Goal: Entertainment & Leisure: Browse casually

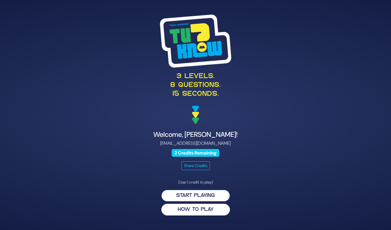
click at [206, 199] on button "Start Playing" at bounding box center [195, 196] width 69 height 12
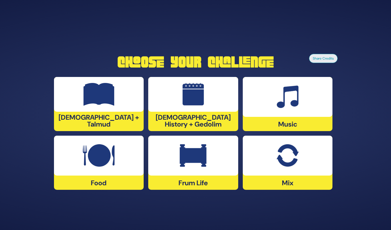
click at [187, 169] on div at bounding box center [193, 156] width 90 height 40
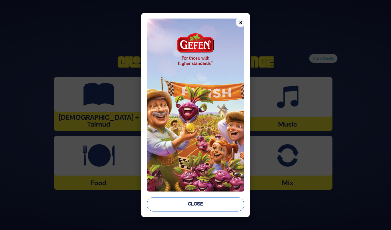
click at [182, 203] on button "Close" at bounding box center [195, 205] width 97 height 14
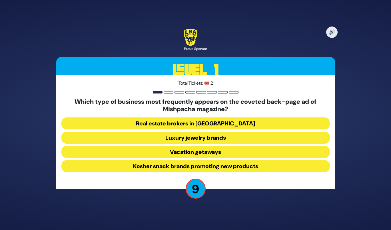
click at [190, 140] on button "Luxury jewelry brands" at bounding box center [195, 138] width 268 height 12
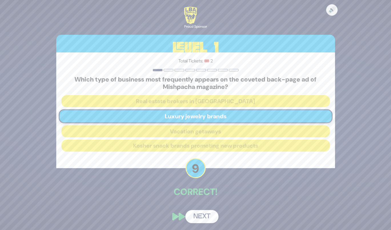
click at [202, 216] on button "Next" at bounding box center [201, 216] width 33 height 13
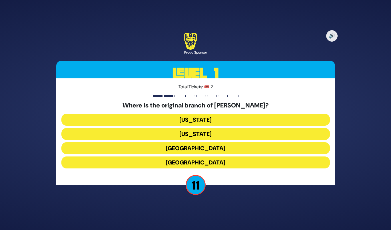
click at [196, 152] on button "London" at bounding box center [195, 148] width 268 height 12
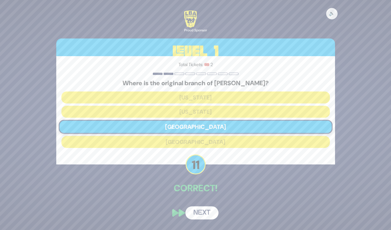
click at [201, 210] on button "Next" at bounding box center [201, 213] width 33 height 13
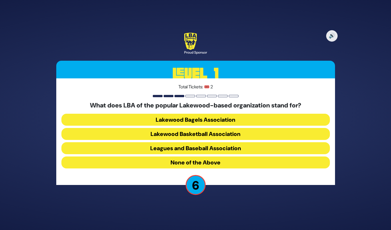
click at [176, 135] on button "Lakewood Basketball Association" at bounding box center [195, 134] width 268 height 12
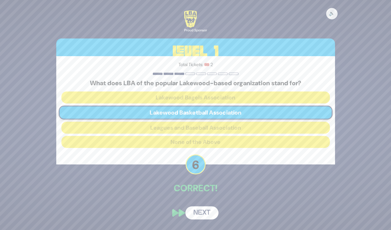
click at [197, 209] on button "Next" at bounding box center [201, 213] width 33 height 13
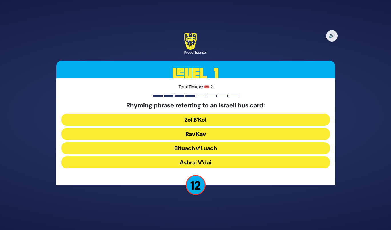
click at [198, 138] on button "Rav Kav" at bounding box center [195, 134] width 268 height 12
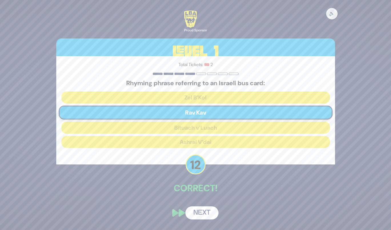
click at [205, 209] on button "Next" at bounding box center [201, 213] width 33 height 13
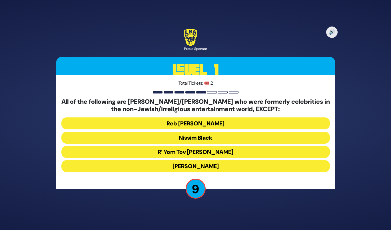
click at [191, 165] on button "Stephen Hill" at bounding box center [195, 166] width 268 height 12
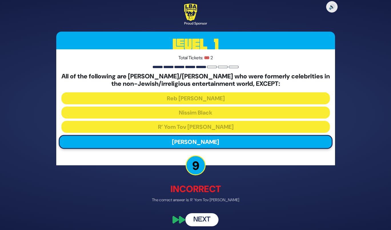
click at [202, 218] on button "Next" at bounding box center [201, 220] width 33 height 13
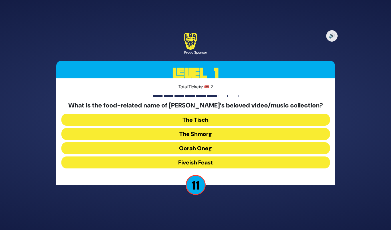
click at [202, 136] on button "The Shmorg" at bounding box center [195, 134] width 268 height 12
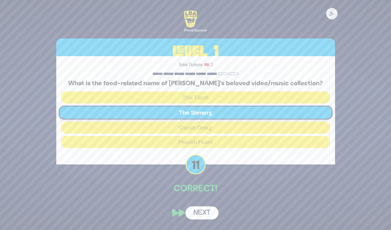
click at [200, 208] on button "Next" at bounding box center [201, 213] width 33 height 13
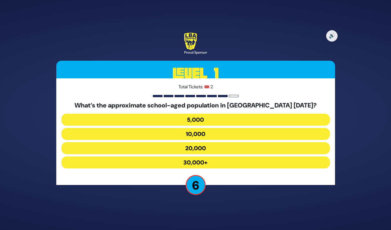
click at [189, 162] on button "30,000+" at bounding box center [195, 163] width 268 height 12
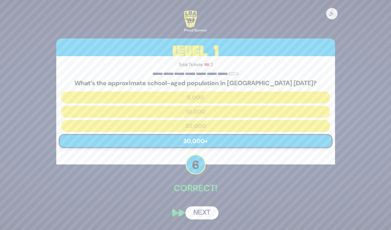
click at [201, 214] on button "Next" at bounding box center [201, 213] width 33 height 13
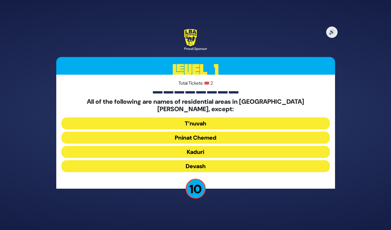
click at [189, 162] on button "Devash" at bounding box center [195, 166] width 268 height 12
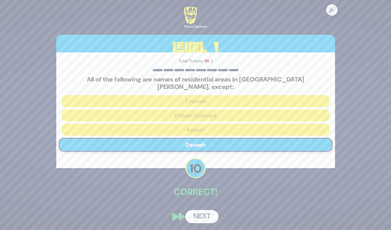
click at [197, 213] on button "Next" at bounding box center [201, 216] width 33 height 13
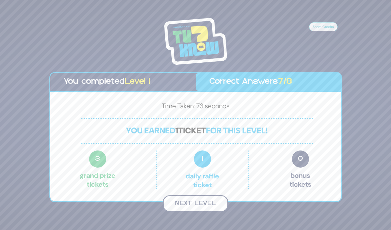
click at [182, 204] on button "Next Level" at bounding box center [195, 204] width 65 height 17
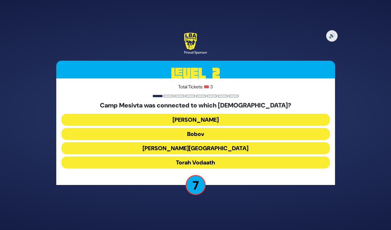
click at [193, 164] on button "Torah Vodaath" at bounding box center [195, 163] width 268 height 12
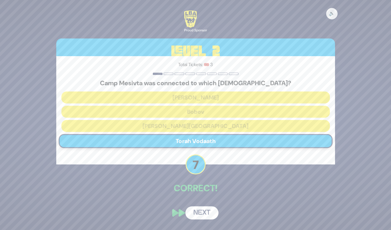
click at [200, 215] on button "Next" at bounding box center [201, 213] width 33 height 13
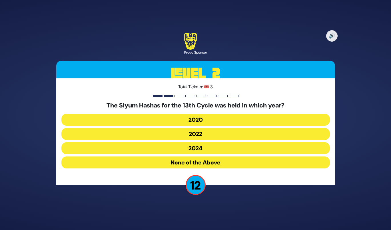
click at [190, 119] on button "2020" at bounding box center [195, 120] width 268 height 12
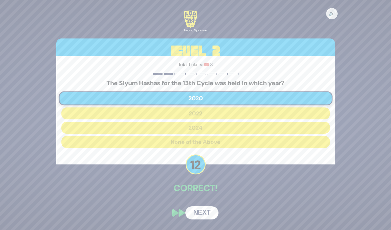
click at [199, 216] on button "Next" at bounding box center [201, 213] width 33 height 13
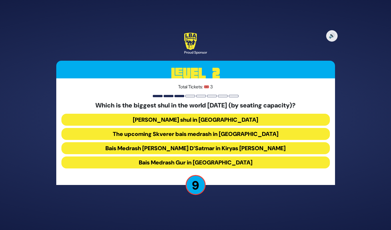
click at [189, 116] on button "Belzer shul in Yerushalayim" at bounding box center [195, 120] width 268 height 12
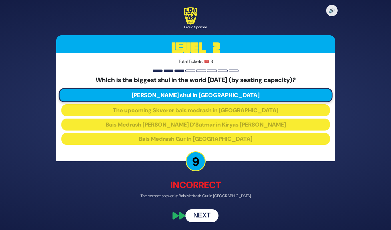
click at [200, 216] on button "Next" at bounding box center [201, 216] width 33 height 13
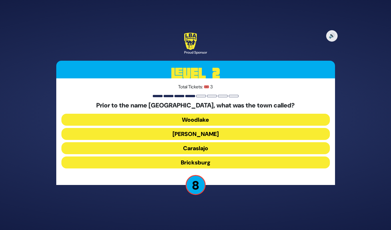
click at [186, 147] on button "Caraslajo" at bounding box center [195, 148] width 268 height 12
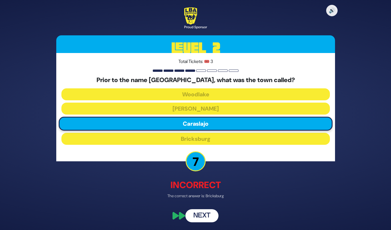
click at [199, 218] on button "Next" at bounding box center [201, 216] width 33 height 13
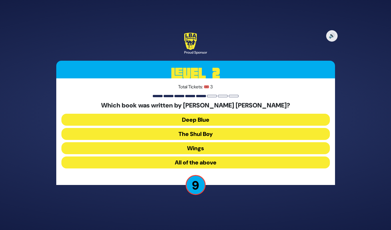
click at [191, 162] on button "All of the above" at bounding box center [195, 163] width 268 height 12
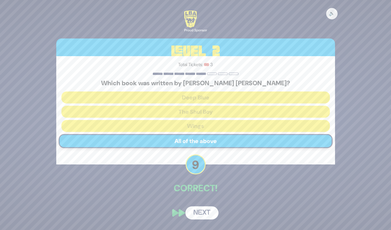
click at [198, 213] on button "Next" at bounding box center [201, 213] width 33 height 13
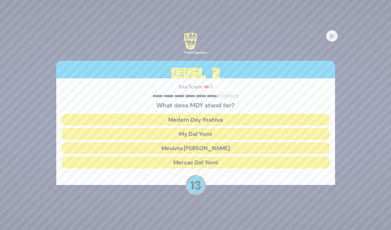
click at [193, 163] on button "Mercaz Daf Yomi" at bounding box center [195, 163] width 268 height 12
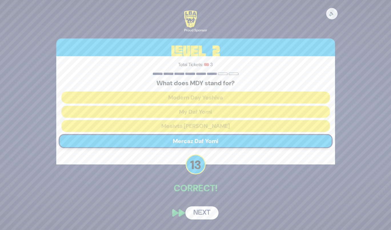
click at [199, 211] on button "Next" at bounding box center [201, 213] width 33 height 13
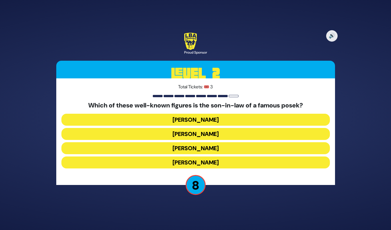
click at [201, 163] on button "Shlomo Yehuda Rechnitz" at bounding box center [195, 163] width 268 height 12
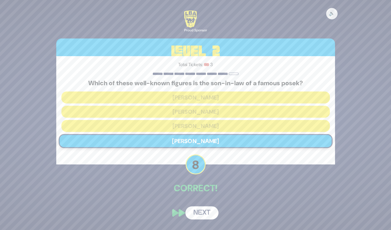
click at [197, 210] on button "Next" at bounding box center [201, 213] width 33 height 13
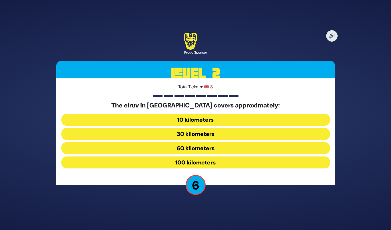
click at [180, 163] on button "100 kilometers" at bounding box center [195, 163] width 268 height 12
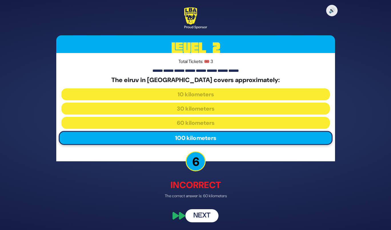
click at [199, 213] on button "Next" at bounding box center [201, 216] width 33 height 13
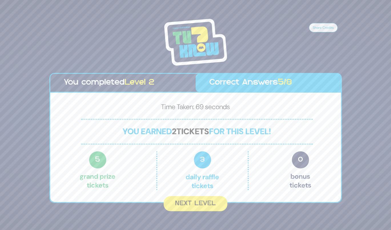
click at [187, 205] on button "Next Level" at bounding box center [196, 203] width 64 height 15
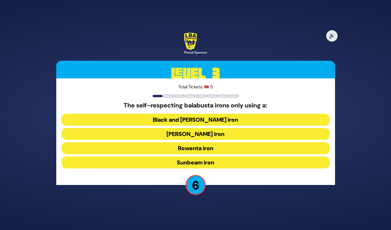
click at [180, 122] on button "Black and Decker iron" at bounding box center [195, 120] width 268 height 12
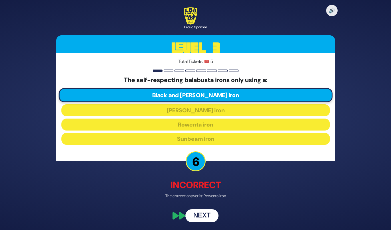
click at [199, 217] on button "Next" at bounding box center [201, 216] width 33 height 13
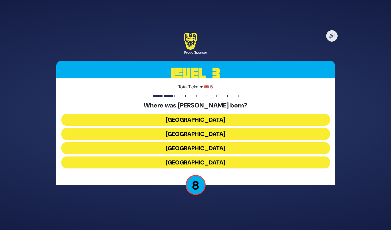
click at [186, 124] on button "Toronto" at bounding box center [195, 120] width 268 height 12
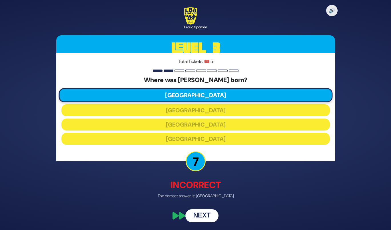
click at [200, 214] on button "Next" at bounding box center [201, 216] width 33 height 13
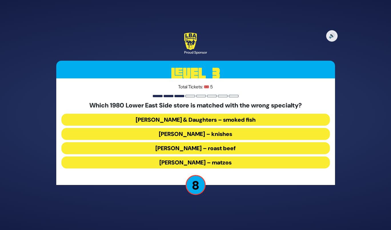
click at [187, 136] on button "Yonah Schimmel’s – knishes" at bounding box center [195, 134] width 268 height 12
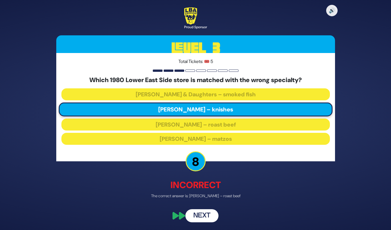
click at [200, 218] on button "Next" at bounding box center [201, 216] width 33 height 13
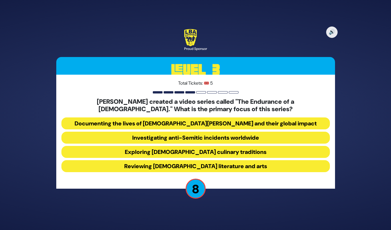
click at [175, 138] on button "Investigating anti-Semitic incidents worldwide" at bounding box center [195, 138] width 268 height 12
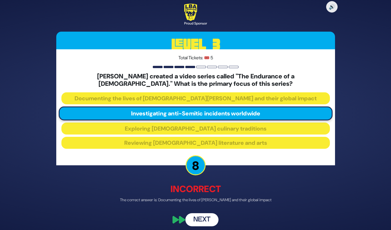
click at [202, 223] on button "Next" at bounding box center [201, 220] width 33 height 13
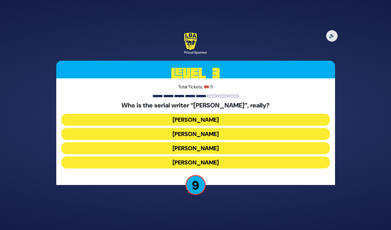
click at [186, 134] on button "Yisroel Besser" at bounding box center [195, 134] width 268 height 12
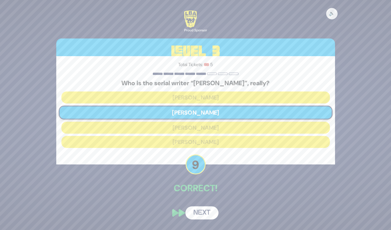
click at [200, 206] on div "🔊 Proud Sponsor Level 3 Total Tickets: 🎟️ 5 Who is the serial writer “Dov Halle…" at bounding box center [195, 115] width 292 height 223
click at [200, 211] on button "Next" at bounding box center [201, 213] width 33 height 13
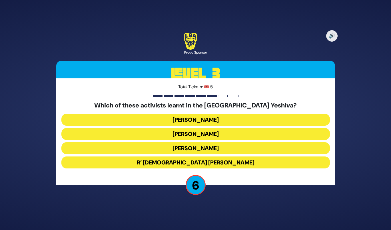
click at [189, 120] on button "Tzvi Gluck" at bounding box center [195, 120] width 268 height 12
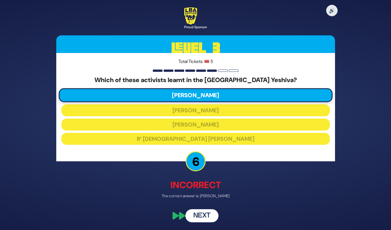
click at [197, 214] on button "Next" at bounding box center [201, 216] width 33 height 13
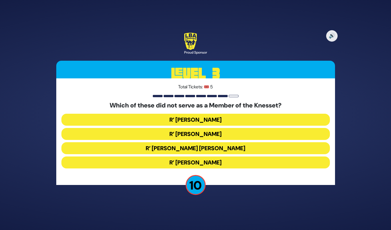
click at [196, 125] on button "R’ Menachem Porush" at bounding box center [195, 120] width 268 height 12
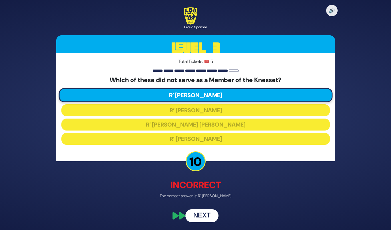
click at [202, 214] on button "Next" at bounding box center [201, 216] width 33 height 13
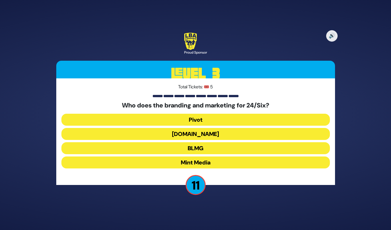
click at [211, 138] on button "Heart.Works" at bounding box center [195, 134] width 268 height 12
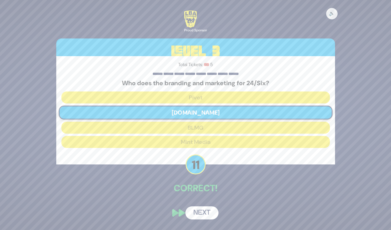
click at [203, 212] on button "Next" at bounding box center [201, 213] width 33 height 13
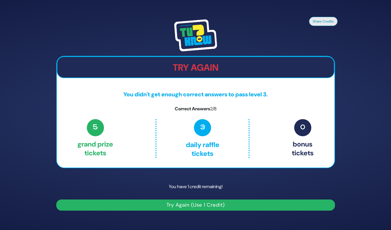
click at [194, 204] on button "Try Again (Use 1 Credit)" at bounding box center [195, 205] width 279 height 11
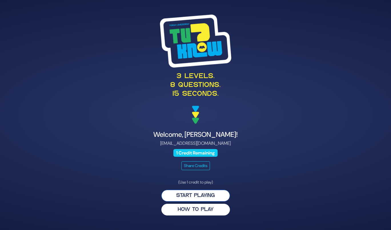
click at [190, 196] on button "Start Playing" at bounding box center [195, 196] width 69 height 12
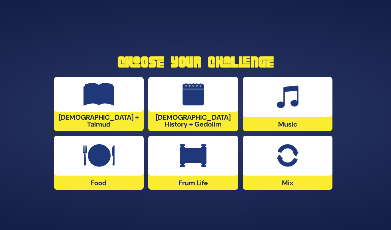
click at [270, 121] on div "Music" at bounding box center [288, 104] width 90 height 54
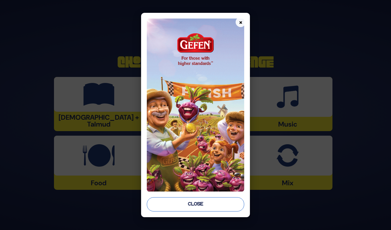
click at [230, 204] on button "Close" at bounding box center [195, 205] width 97 height 14
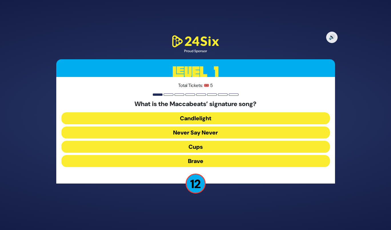
click at [203, 119] on button "Candlelight" at bounding box center [195, 119] width 268 height 12
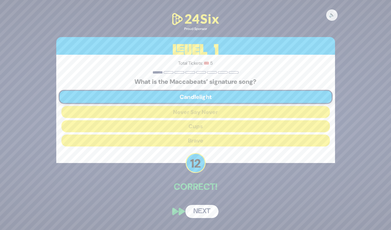
click at [213, 210] on button "Next" at bounding box center [201, 211] width 33 height 13
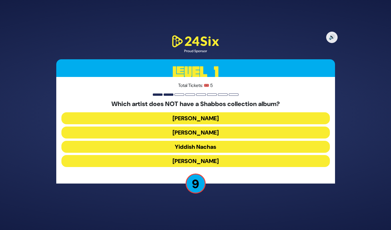
click at [216, 161] on button "[PERSON_NAME]" at bounding box center [195, 161] width 268 height 12
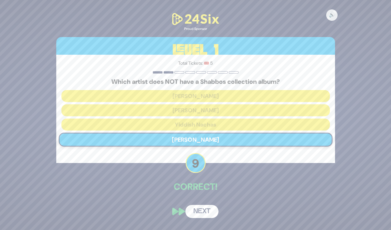
click at [200, 210] on button "Next" at bounding box center [201, 211] width 33 height 13
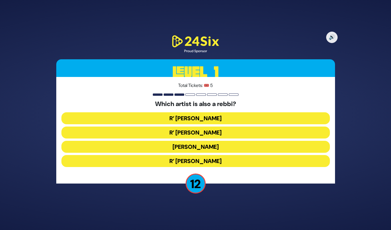
click at [201, 148] on button "Beri Weber" at bounding box center [195, 147] width 268 height 12
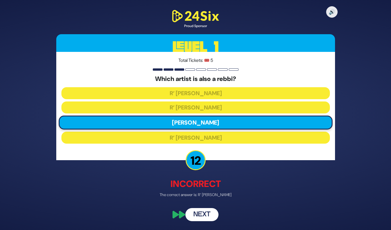
click at [201, 214] on button "Next" at bounding box center [201, 214] width 33 height 13
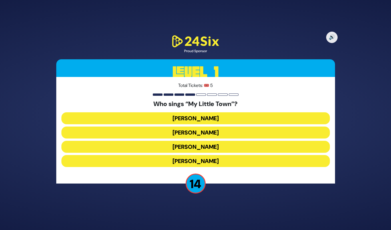
click at [176, 146] on button "Shulem Lemmer" at bounding box center [195, 147] width 268 height 12
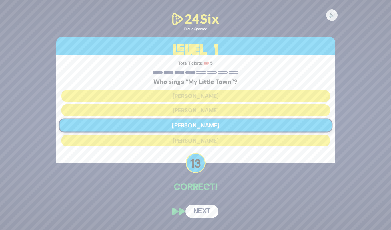
click at [203, 212] on button "Next" at bounding box center [201, 211] width 33 height 13
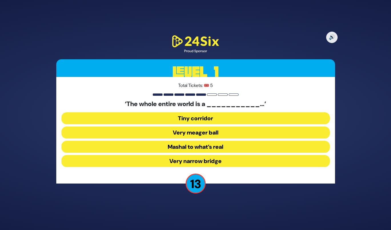
click at [191, 158] on button "Very narrow bridge" at bounding box center [195, 161] width 268 height 12
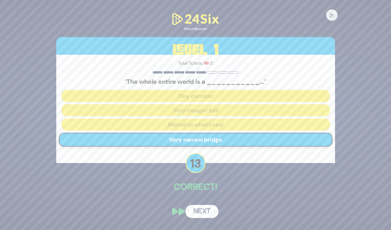
click at [201, 211] on button "Next" at bounding box center [201, 211] width 33 height 13
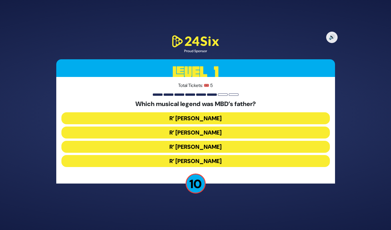
click at [198, 135] on button "R’ Duvid Werdyger" at bounding box center [195, 133] width 268 height 12
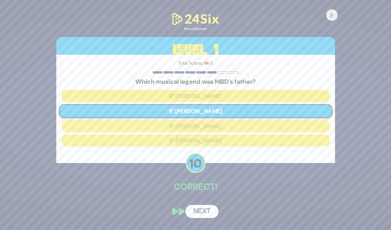
click at [207, 212] on button "Next" at bounding box center [201, 211] width 33 height 13
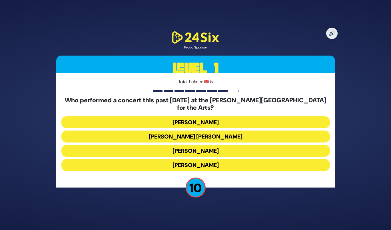
click at [190, 166] on button "Ishay Ribo" at bounding box center [195, 165] width 268 height 12
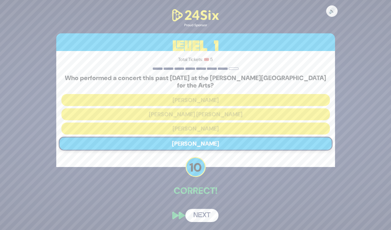
click at [199, 214] on button "Next" at bounding box center [201, 215] width 33 height 13
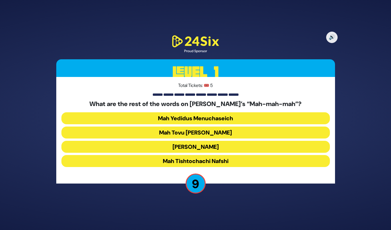
click at [193, 135] on button "Mah Tovu Ohalecha Yaakov" at bounding box center [195, 133] width 268 height 12
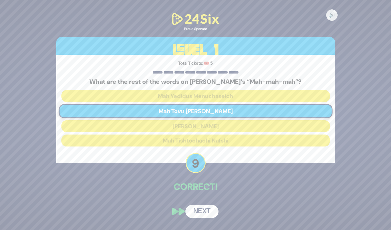
click at [202, 211] on button "Next" at bounding box center [201, 211] width 33 height 13
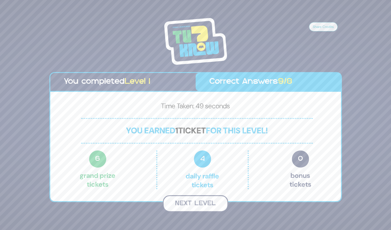
click at [193, 207] on button "Next Level" at bounding box center [195, 204] width 65 height 17
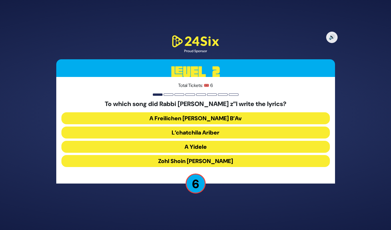
click at [179, 162] on button "Zohl Shoin Zein Di Geula" at bounding box center [195, 161] width 268 height 12
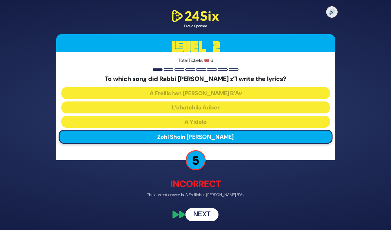
click at [195, 215] on button "Next" at bounding box center [201, 214] width 33 height 13
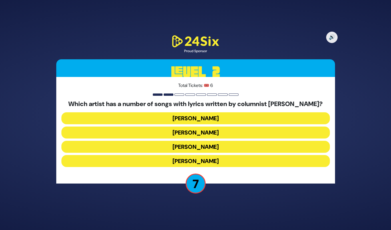
click at [175, 150] on button "Yaakov Shwekey" at bounding box center [195, 147] width 268 height 12
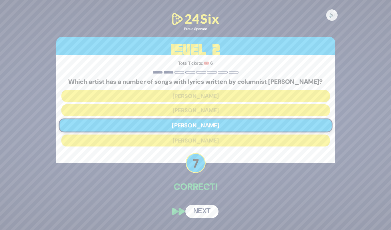
click at [195, 210] on button "Next" at bounding box center [201, 211] width 33 height 13
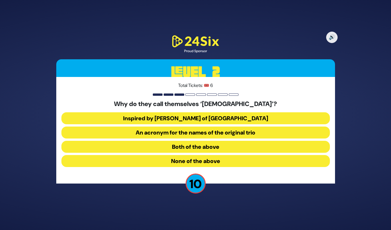
click at [190, 150] on button "Both of the above" at bounding box center [195, 147] width 268 height 12
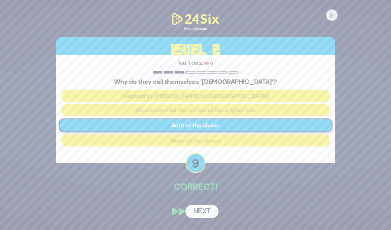
click at [201, 210] on button "Next" at bounding box center [201, 211] width 33 height 13
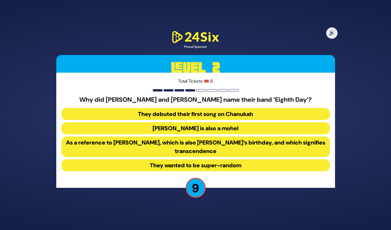
click at [151, 113] on button "They debuted their first song on Chanukah" at bounding box center [195, 114] width 268 height 12
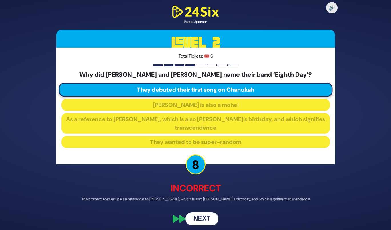
click at [202, 220] on button "Next" at bounding box center [201, 219] width 33 height 13
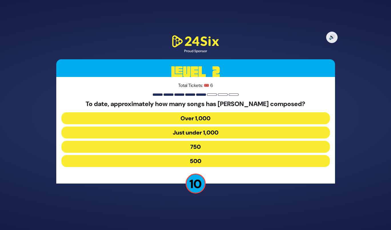
click at [176, 148] on button "750" at bounding box center [195, 147] width 268 height 12
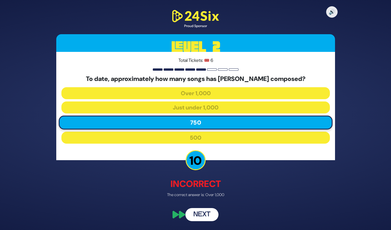
click at [201, 220] on button "Next" at bounding box center [201, 214] width 33 height 13
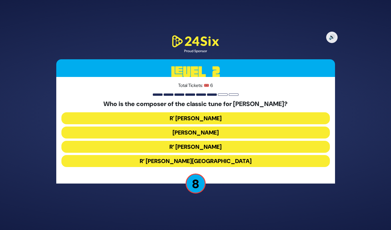
click at [180, 121] on button "R' Baruch Chait" at bounding box center [195, 119] width 268 height 12
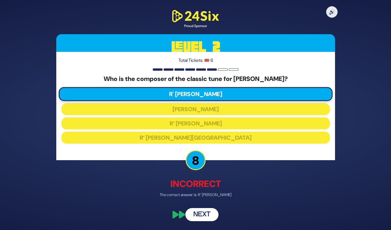
click at [201, 218] on button "Next" at bounding box center [201, 214] width 33 height 13
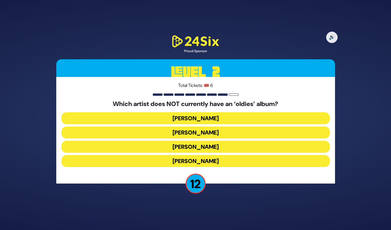
click at [174, 132] on button "Mordechai Shapiro" at bounding box center [195, 133] width 268 height 12
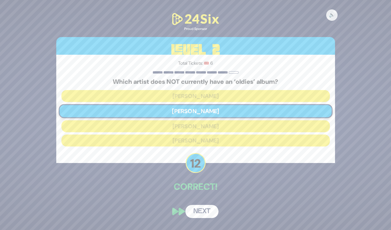
click at [194, 211] on button "Next" at bounding box center [201, 211] width 33 height 13
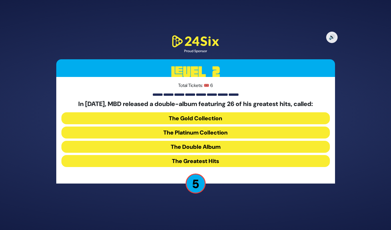
click at [193, 131] on button "The Platinum Collection" at bounding box center [195, 133] width 268 height 12
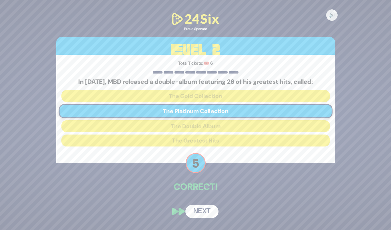
click at [198, 213] on button "Next" at bounding box center [201, 211] width 33 height 13
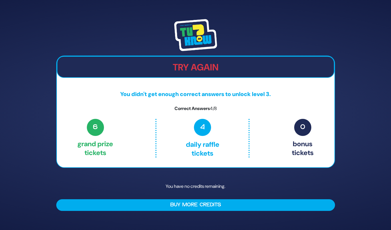
click at [201, 39] on img at bounding box center [195, 35] width 43 height 32
drag, startPoint x: 197, startPoint y: 33, endPoint x: 201, endPoint y: 31, distance: 4.5
